Goal: Transaction & Acquisition: Purchase product/service

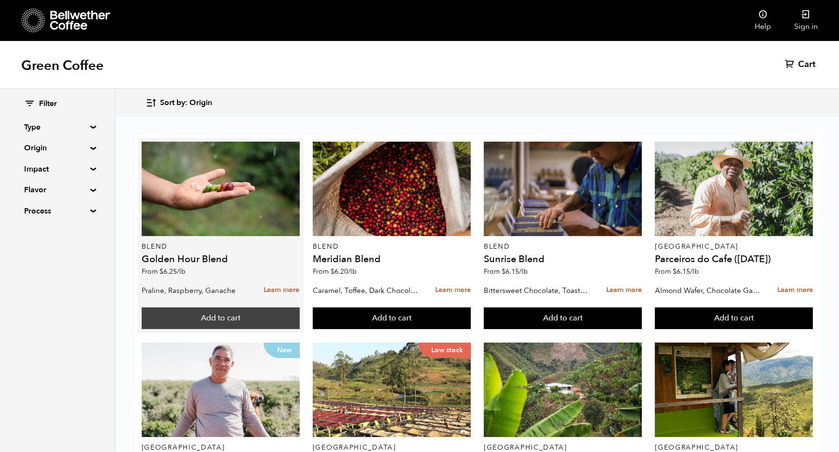
click at [179, 309] on button "Add to cart" at bounding box center [221, 318] width 158 height 22
